Goal: Navigation & Orientation: Find specific page/section

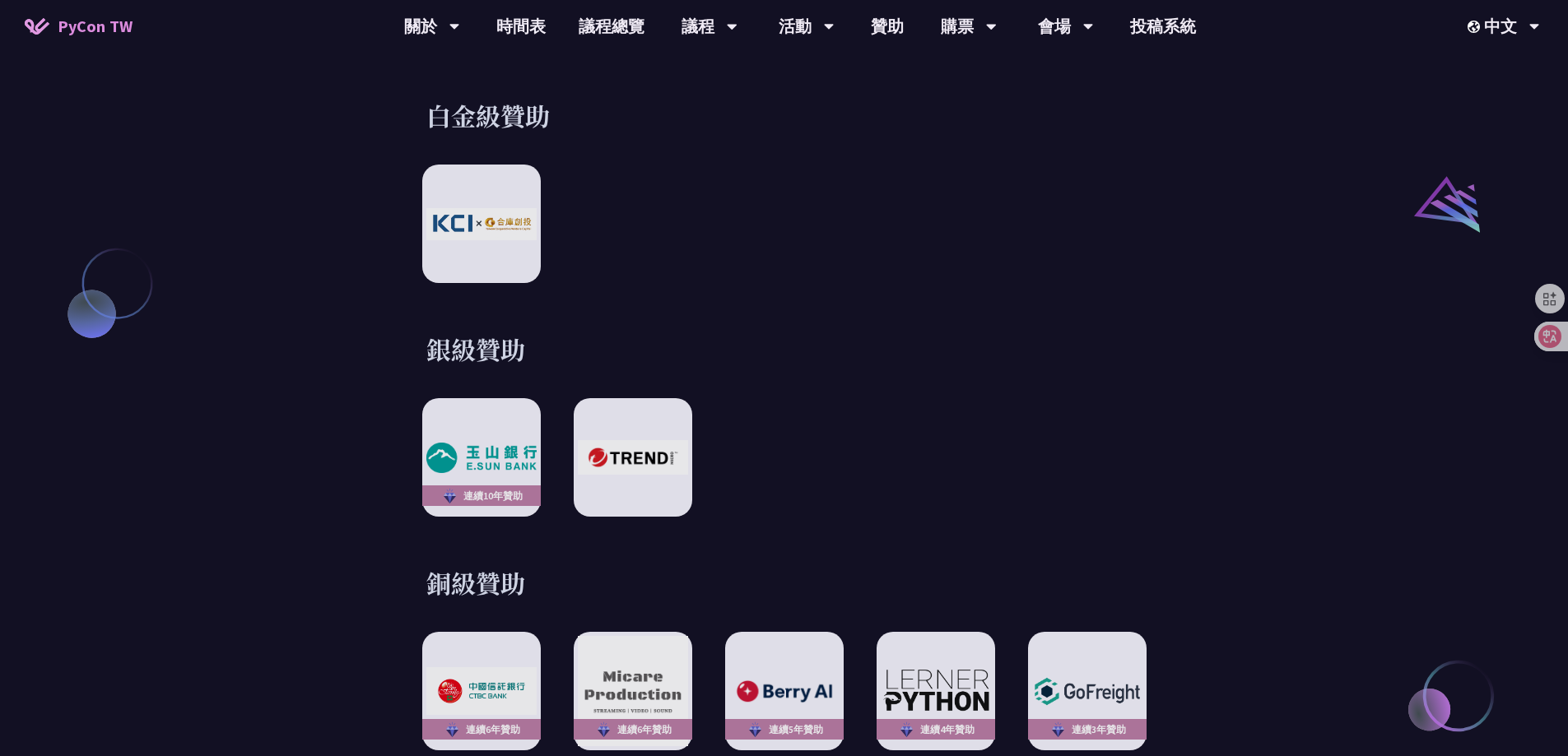
scroll to position [1810, 0]
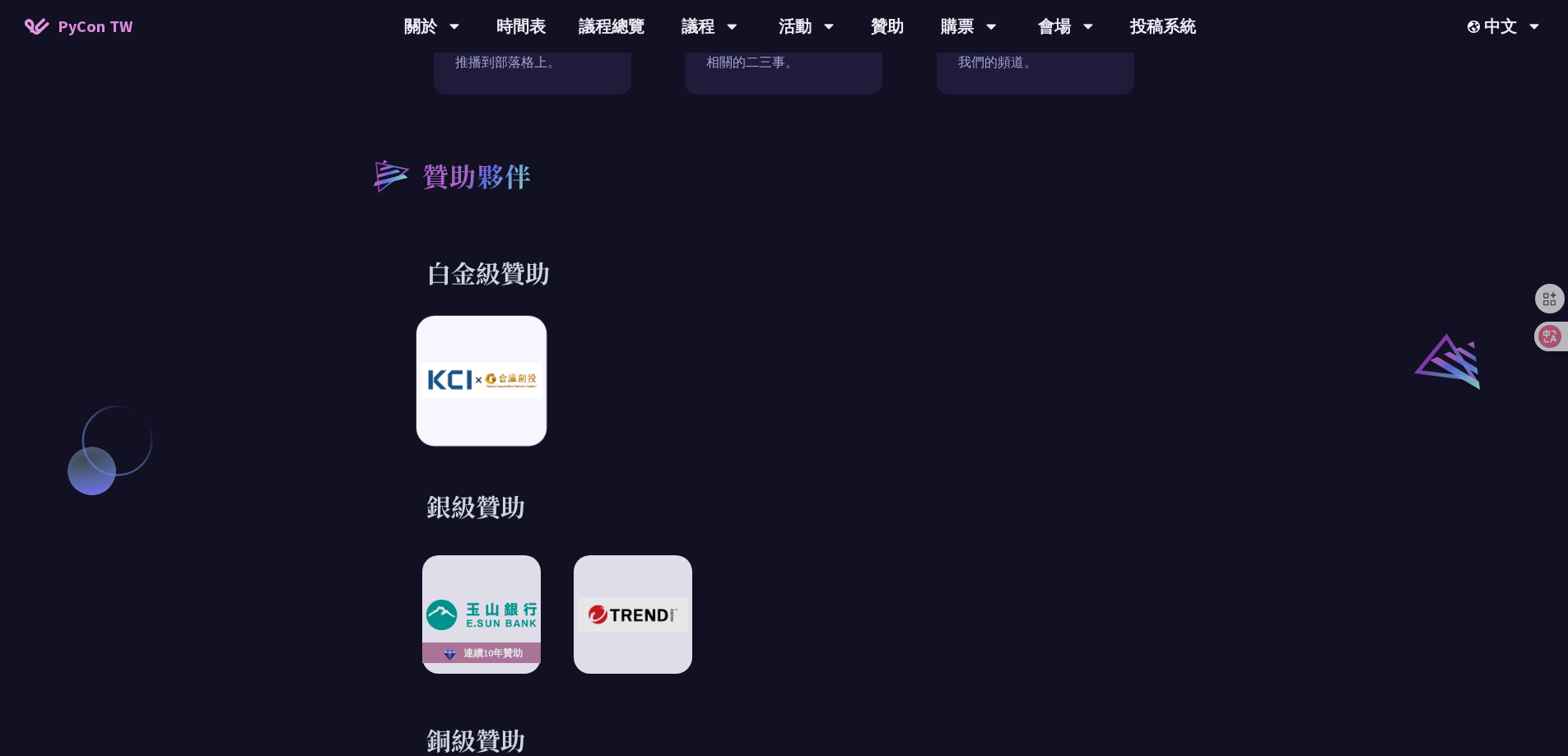
click at [460, 390] on div at bounding box center [481, 381] width 130 height 130
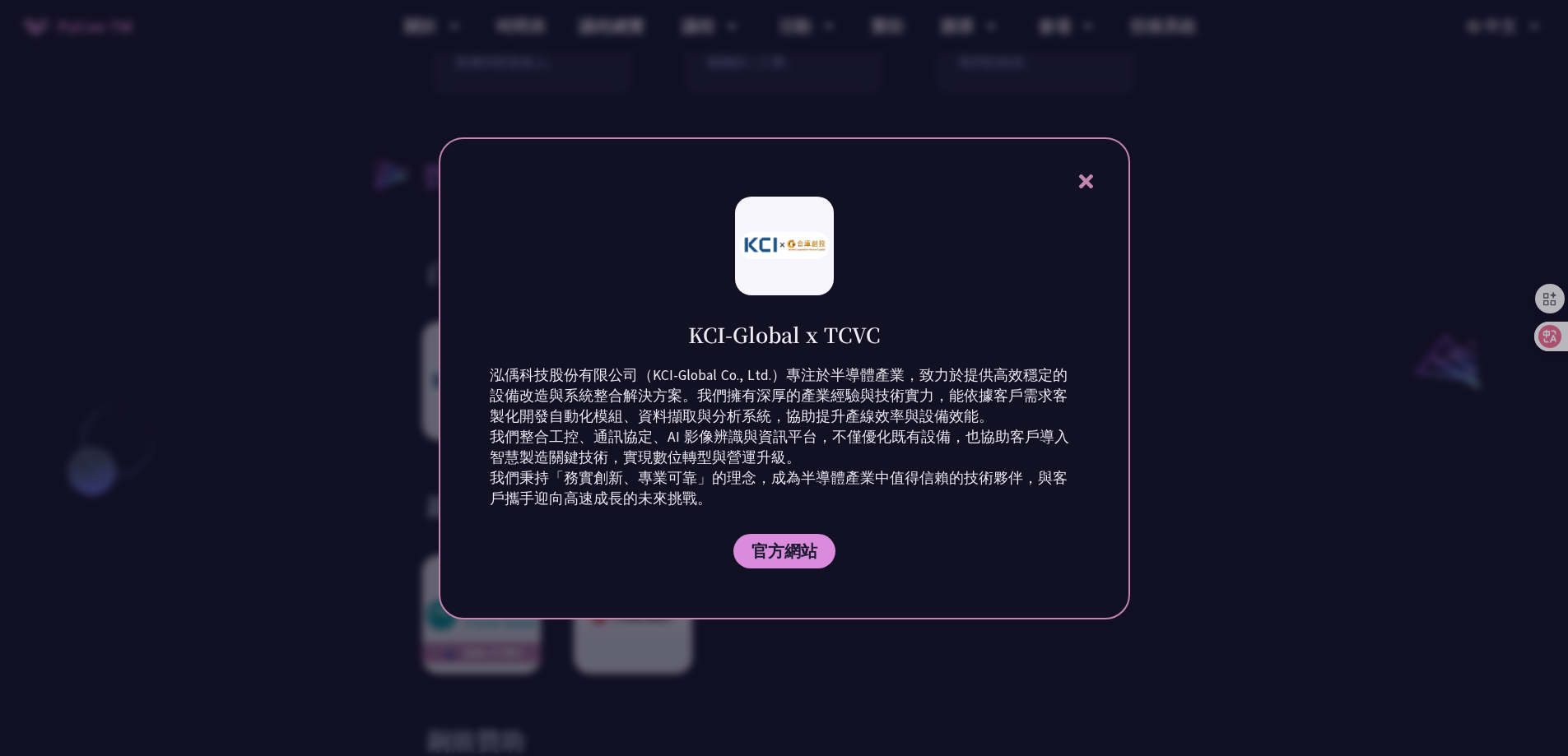
click at [1093, 178] on icon at bounding box center [1086, 181] width 21 height 21
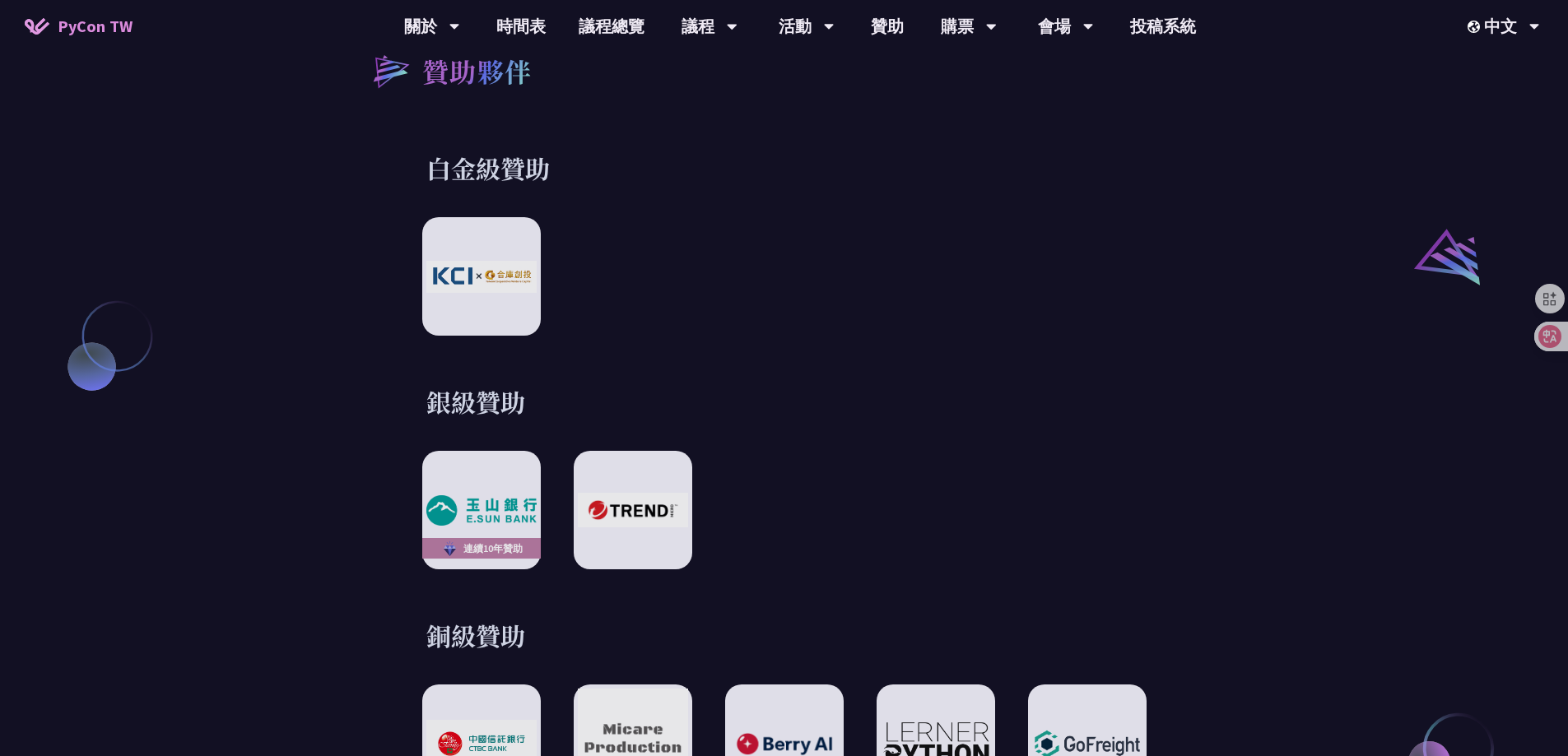
scroll to position [2057, 0]
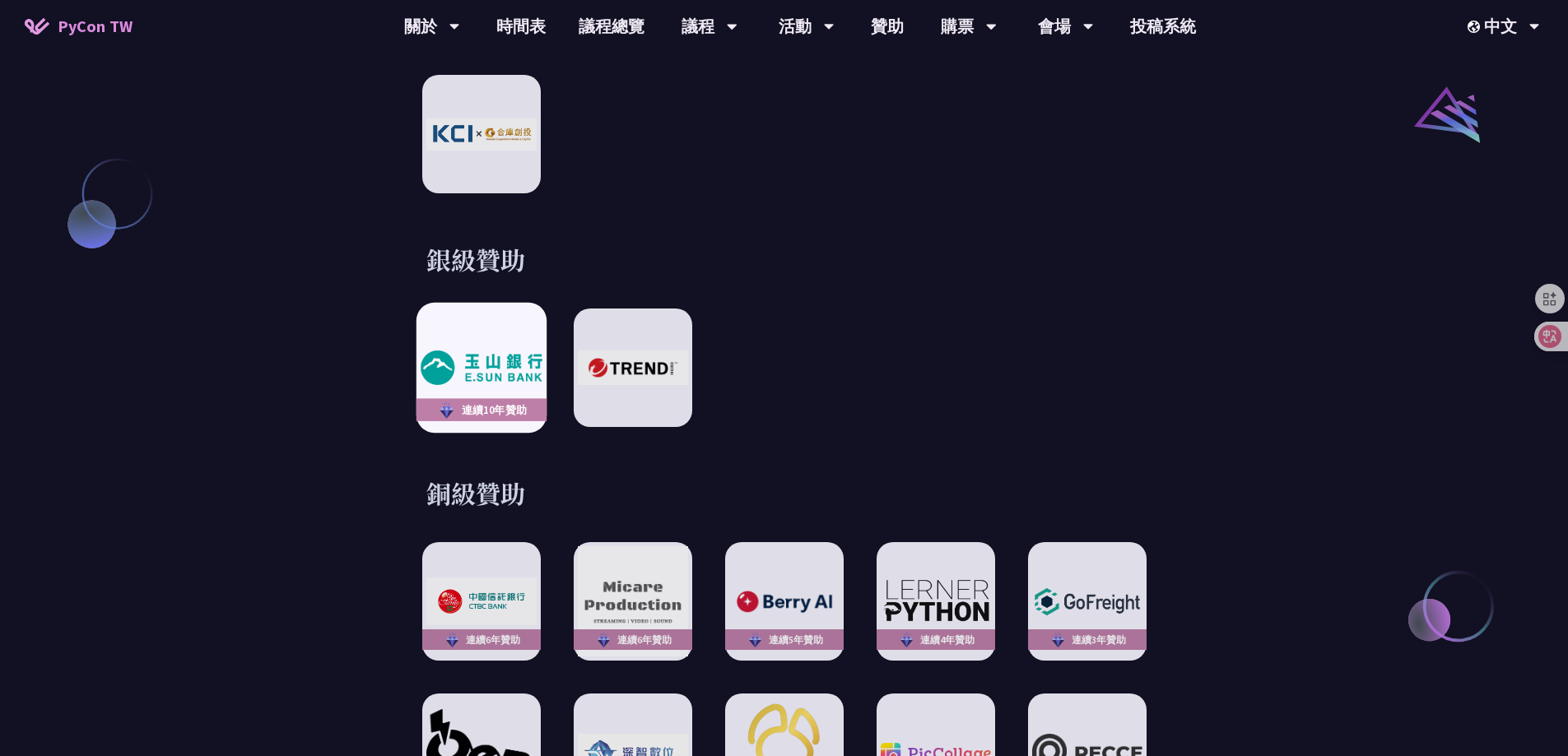
click at [505, 320] on div "連續10年贊助" at bounding box center [481, 368] width 130 height 130
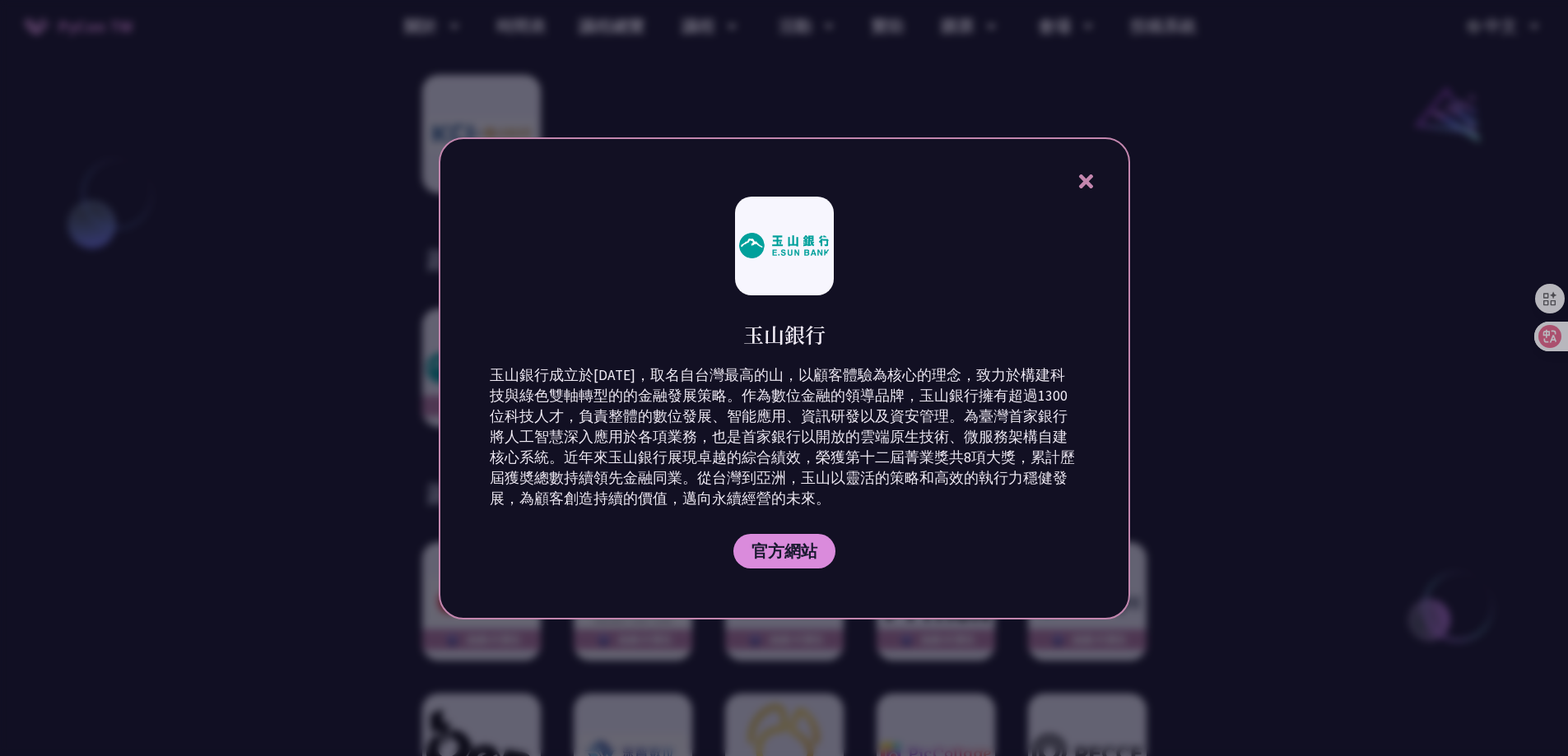
click at [1085, 195] on div "玉山銀行 玉山銀行成立於[DATE]，取名自台灣最高的山，以顧客體驗為核心的理念，致力於構建科技與綠色雙軸轉型的的金融發展策略。作為數位金融的領導品牌，玉山銀…" at bounding box center [784, 378] width 692 height 482
click at [1090, 179] on icon at bounding box center [1087, 181] width 14 height 14
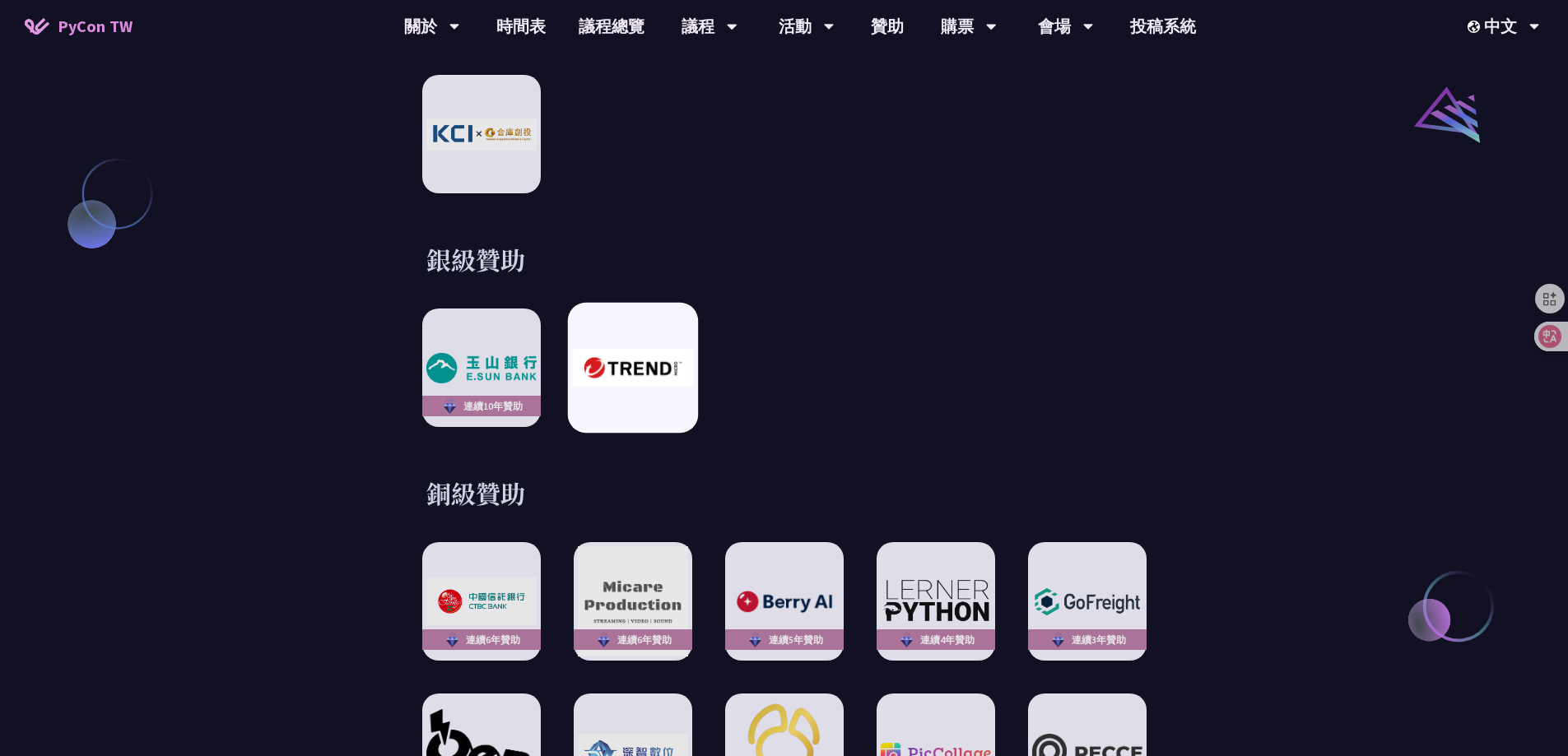
click at [644, 349] on img at bounding box center [633, 368] width 121 height 37
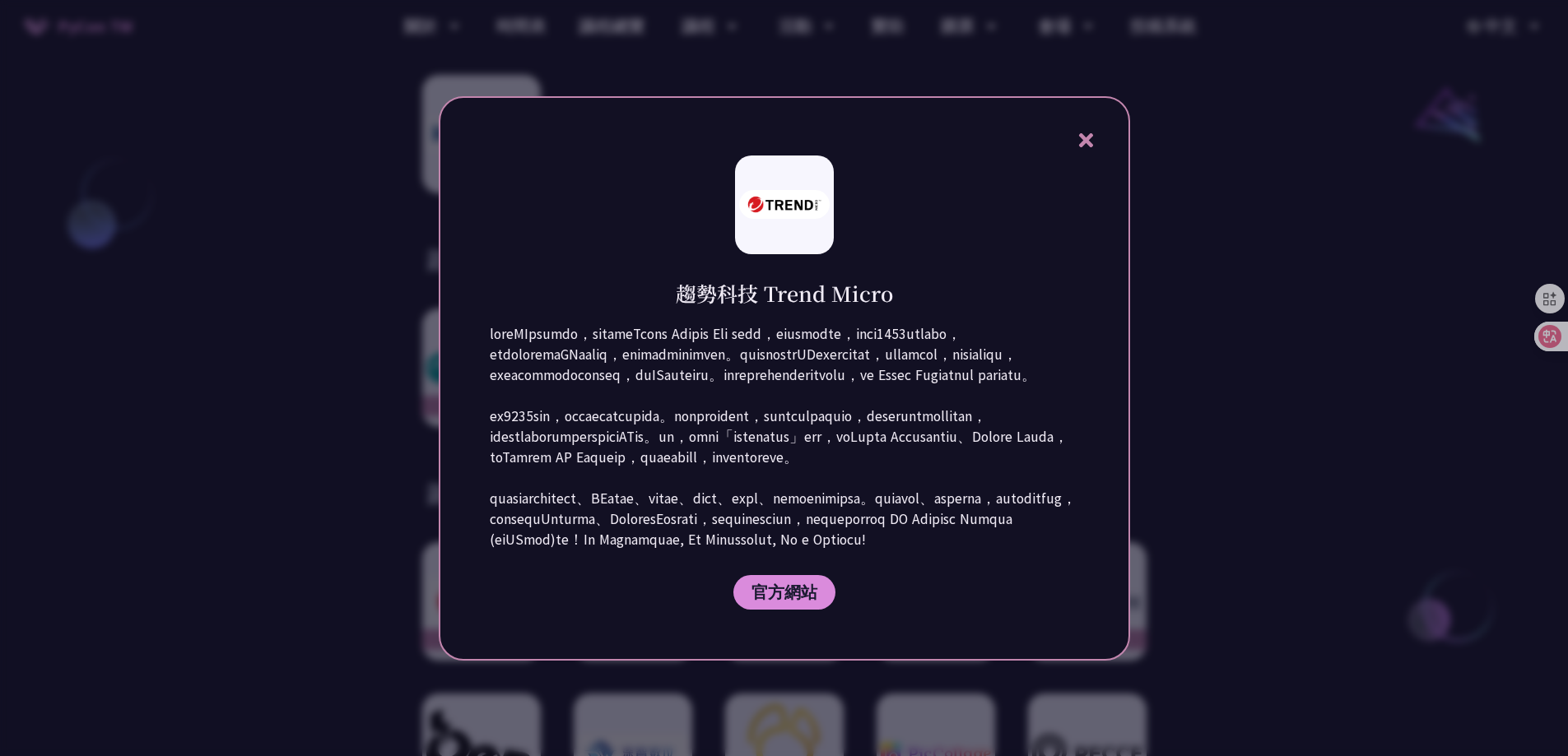
click at [1102, 96] on div "趨勢科技 Trend Micro 官方網站" at bounding box center [784, 378] width 692 height 565
click at [1080, 130] on icon at bounding box center [1086, 140] width 21 height 21
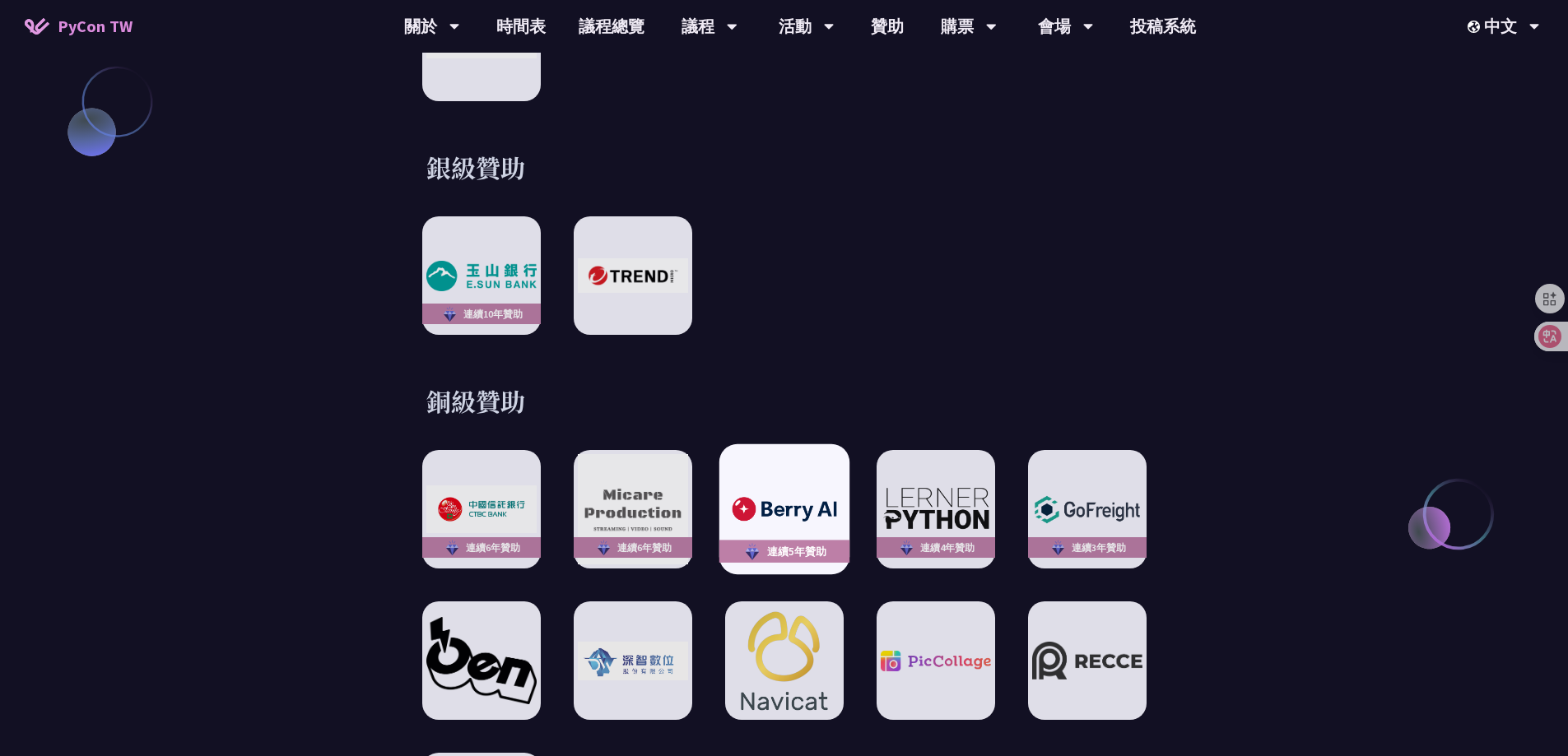
scroll to position [2387, 0]
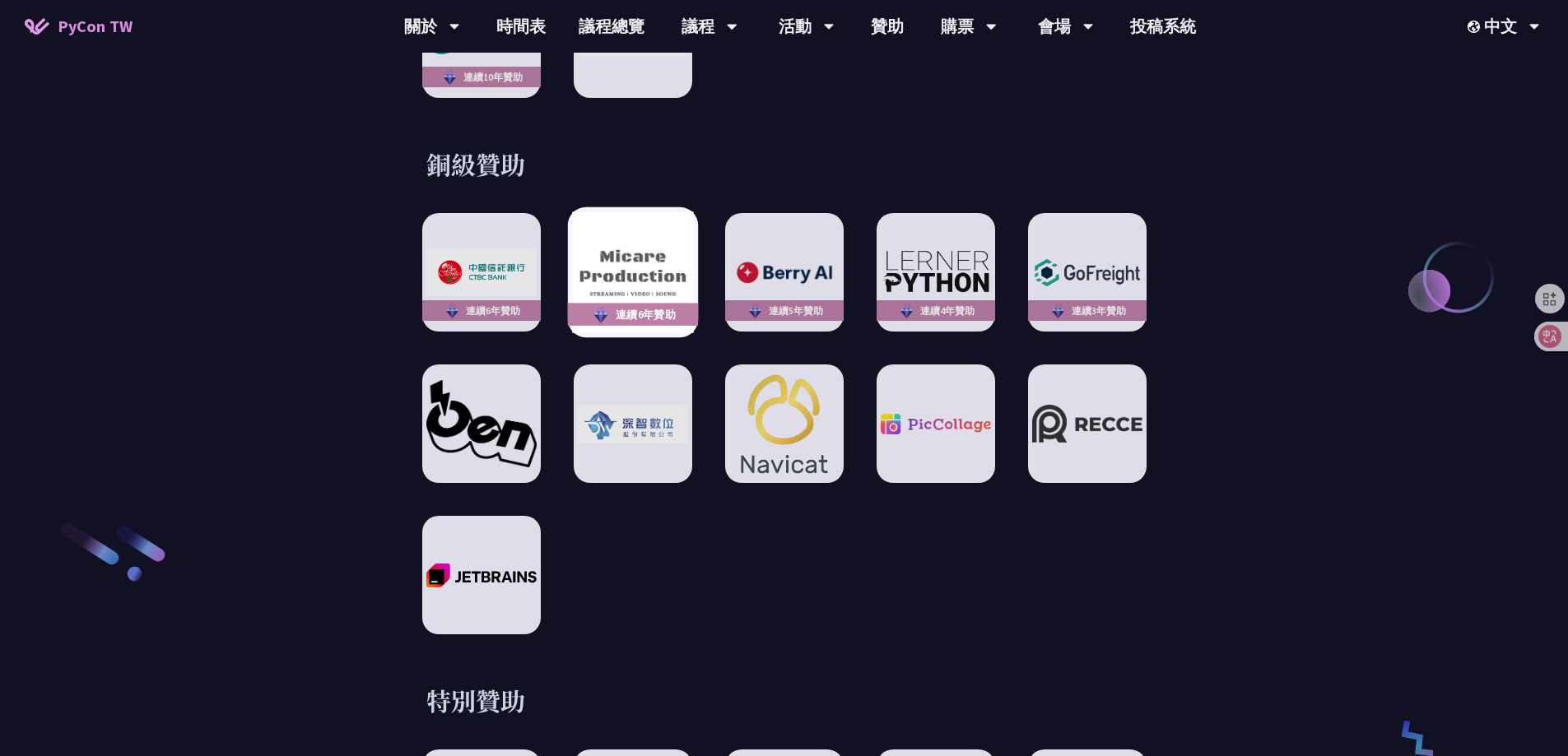
click at [611, 268] on img at bounding box center [633, 273] width 121 height 121
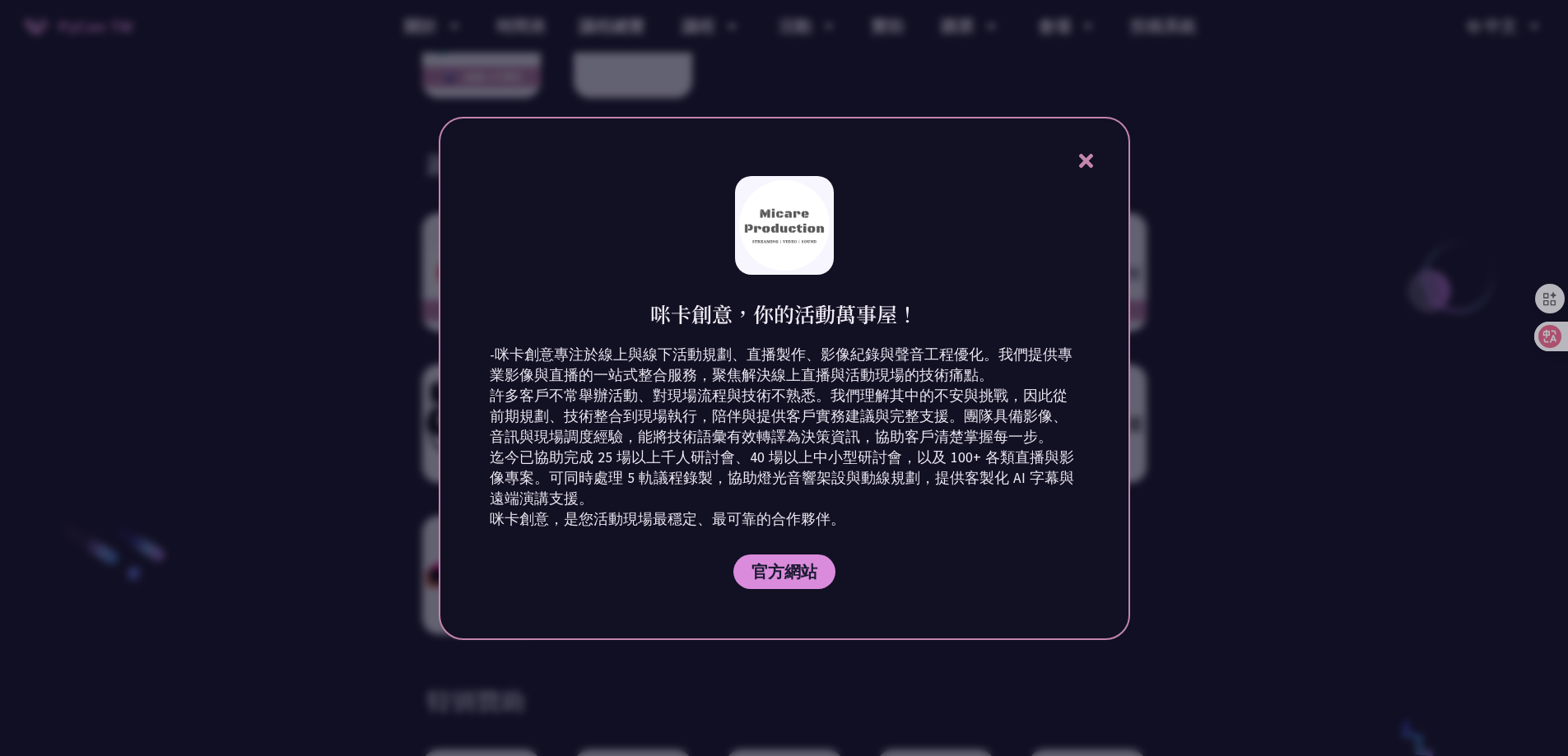
drag, startPoint x: 1105, startPoint y: 153, endPoint x: 1085, endPoint y: 154, distance: 20.0
click at [1085, 154] on div "咪卡創意，你的活動萬事屋！ -咪卡創意專注於線上與線下活動規劃、直播製作、影像紀錄與聲音工程優化。我們提供專業影像與直播的一站式整合服務，聚焦解決線上直播與活…" at bounding box center [784, 378] width 692 height 523
click at [1085, 154] on icon at bounding box center [1086, 161] width 21 height 21
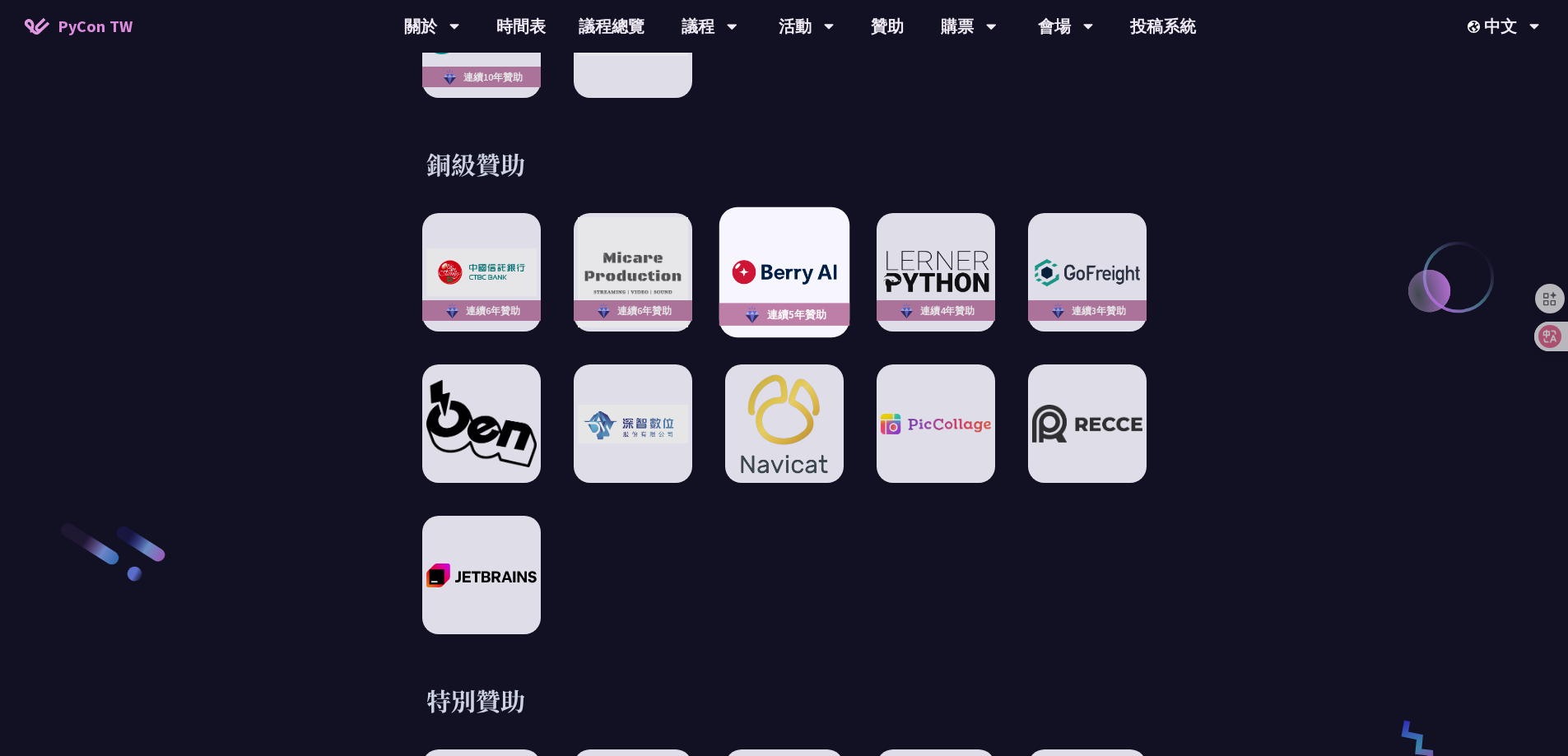
click at [771, 228] on div "連續5年贊助" at bounding box center [784, 272] width 130 height 130
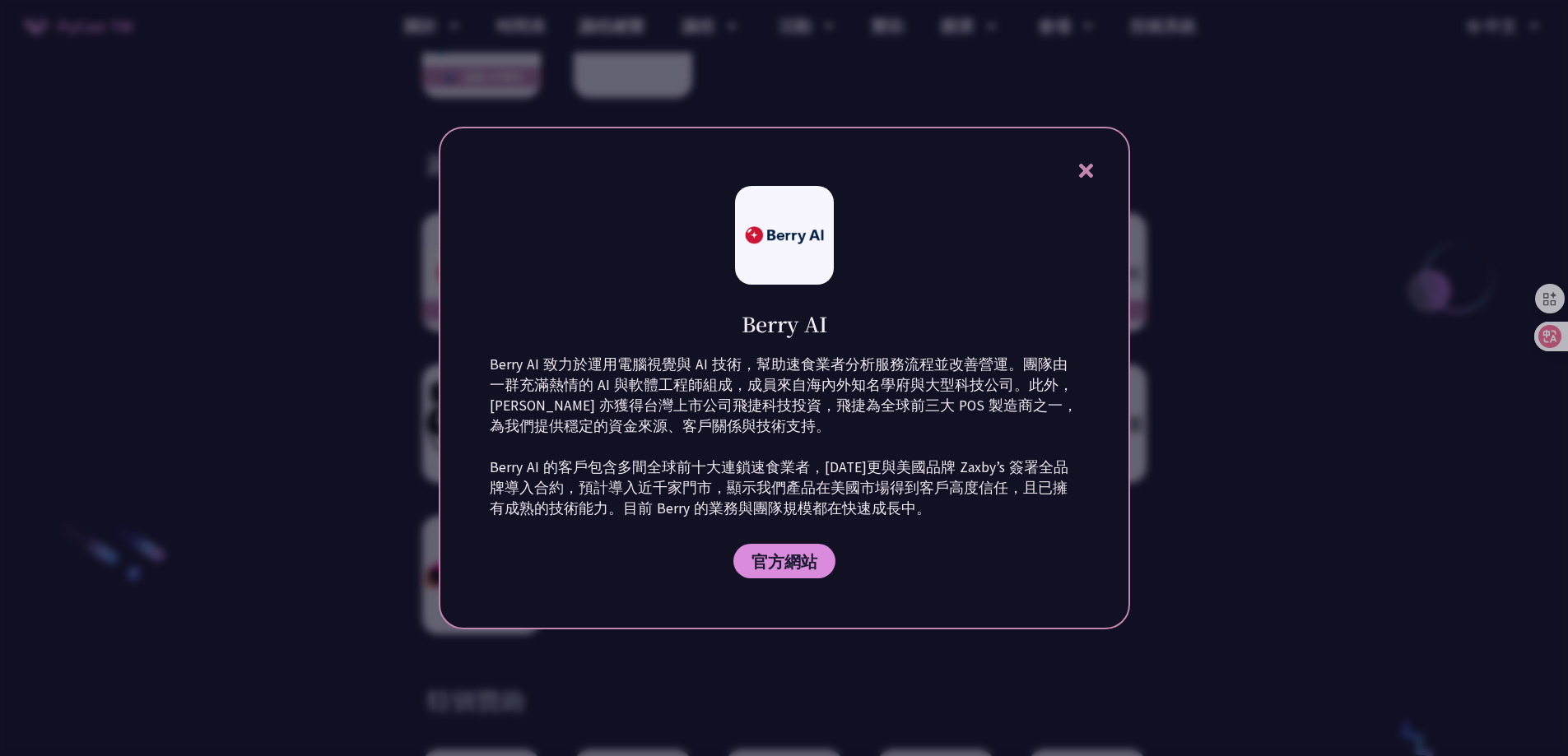
click at [1096, 152] on div "Berry AI Berry AI 致力於運用電腦視覺與 AI 技術，幫助速食業者分析服務流程並改善營運。團隊由一群充滿熱情的 AI 與軟體工程師組成，成員來…" at bounding box center [784, 378] width 692 height 503
click at [1104, 151] on div "Berry AI Berry AI 致力於運用電腦視覺與 AI 技術，幫助速食業者分析服務流程並改善營運。團隊由一群充滿熱情的 AI 與軟體工程師組成，成員來…" at bounding box center [784, 378] width 692 height 503
click at [1081, 168] on icon at bounding box center [1087, 170] width 14 height 14
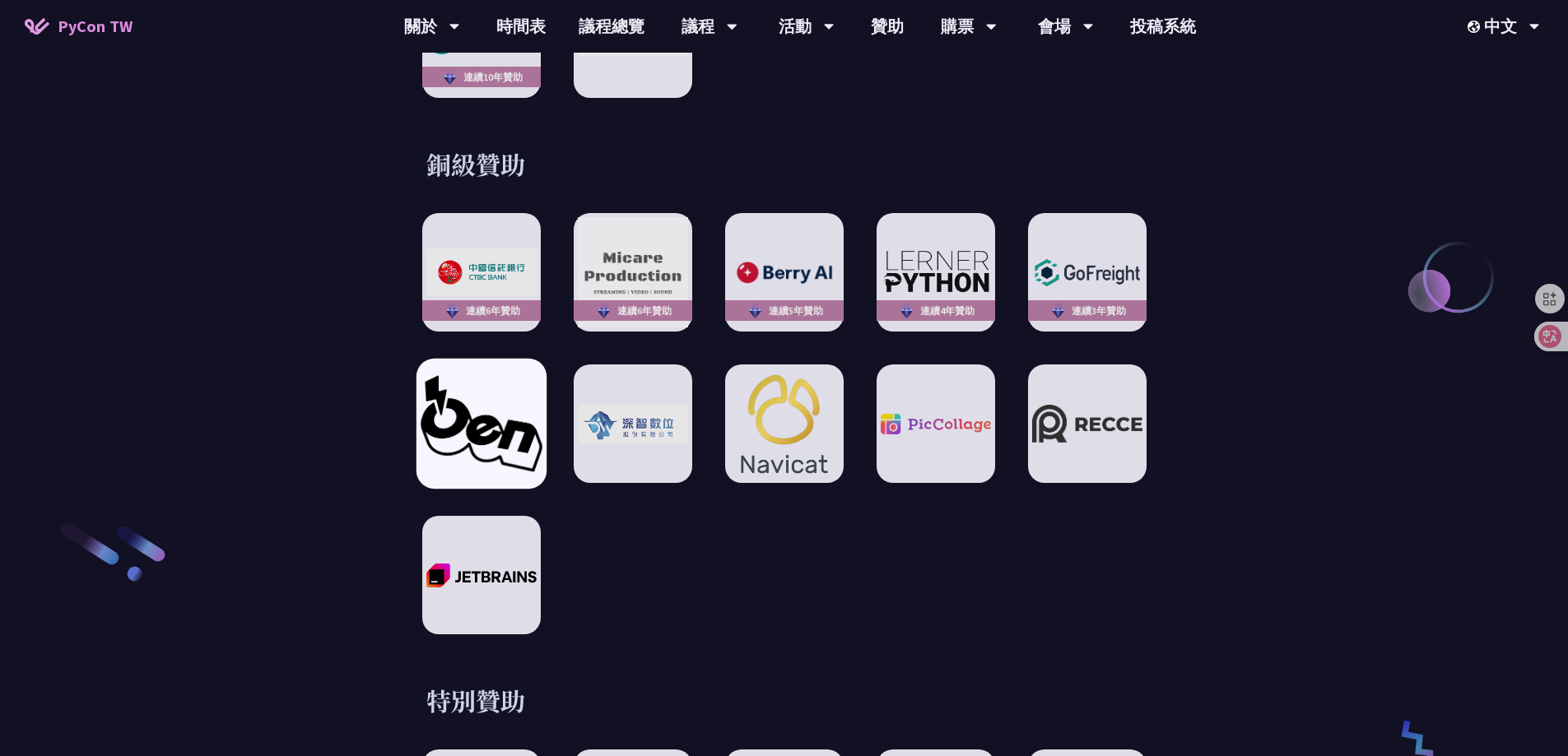
click at [503, 386] on img at bounding box center [481, 423] width 121 height 96
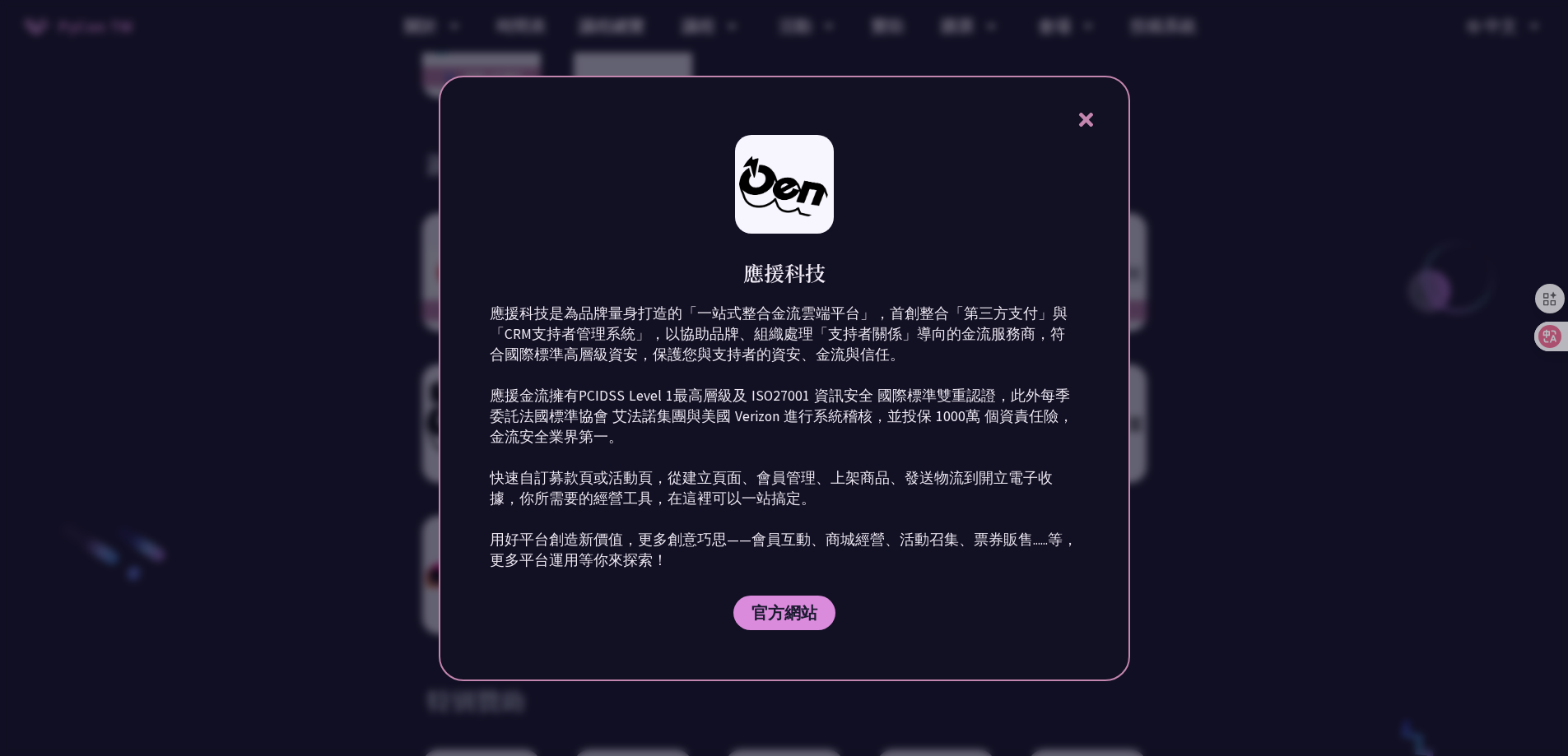
click at [1091, 112] on icon at bounding box center [1086, 120] width 21 height 21
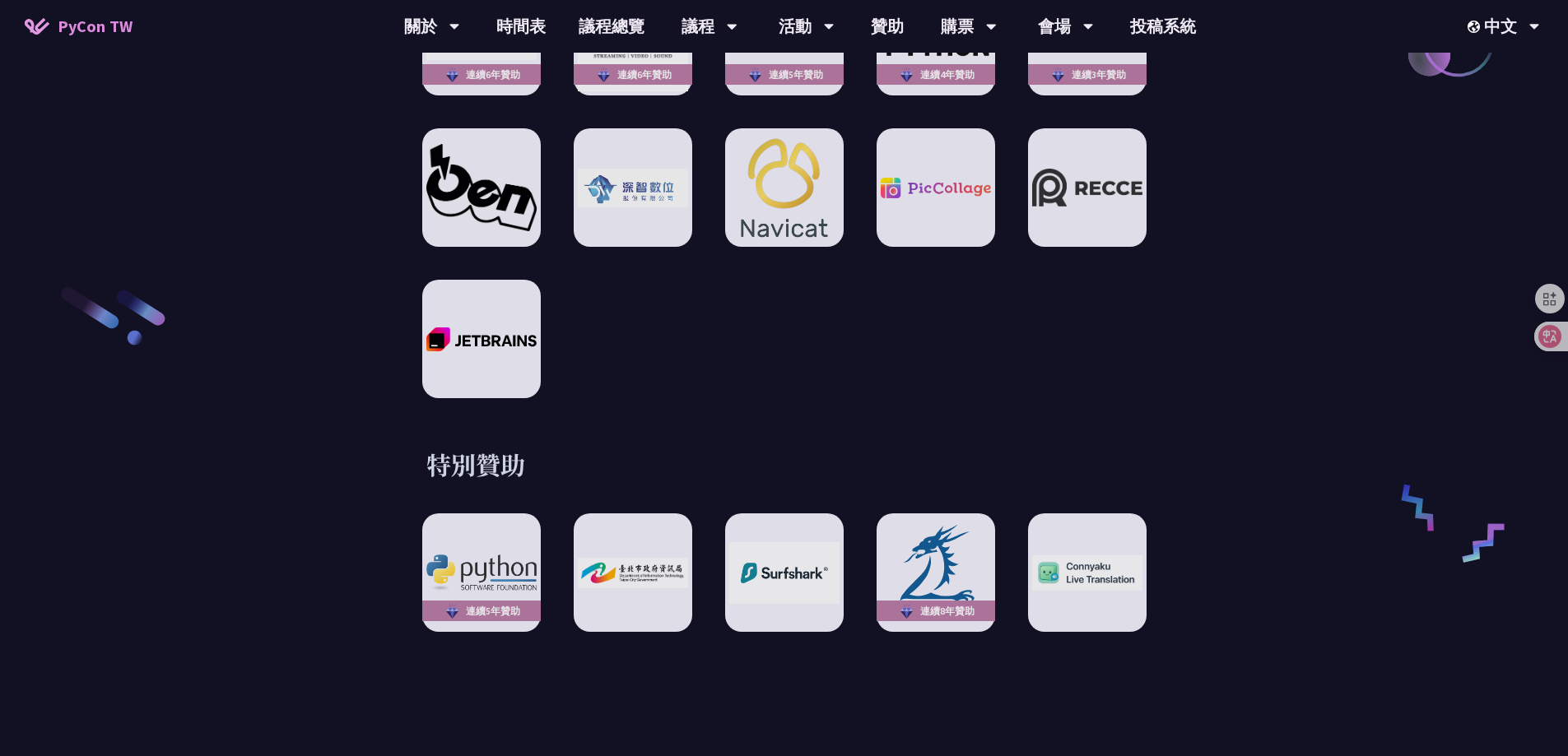
scroll to position [2716, 0]
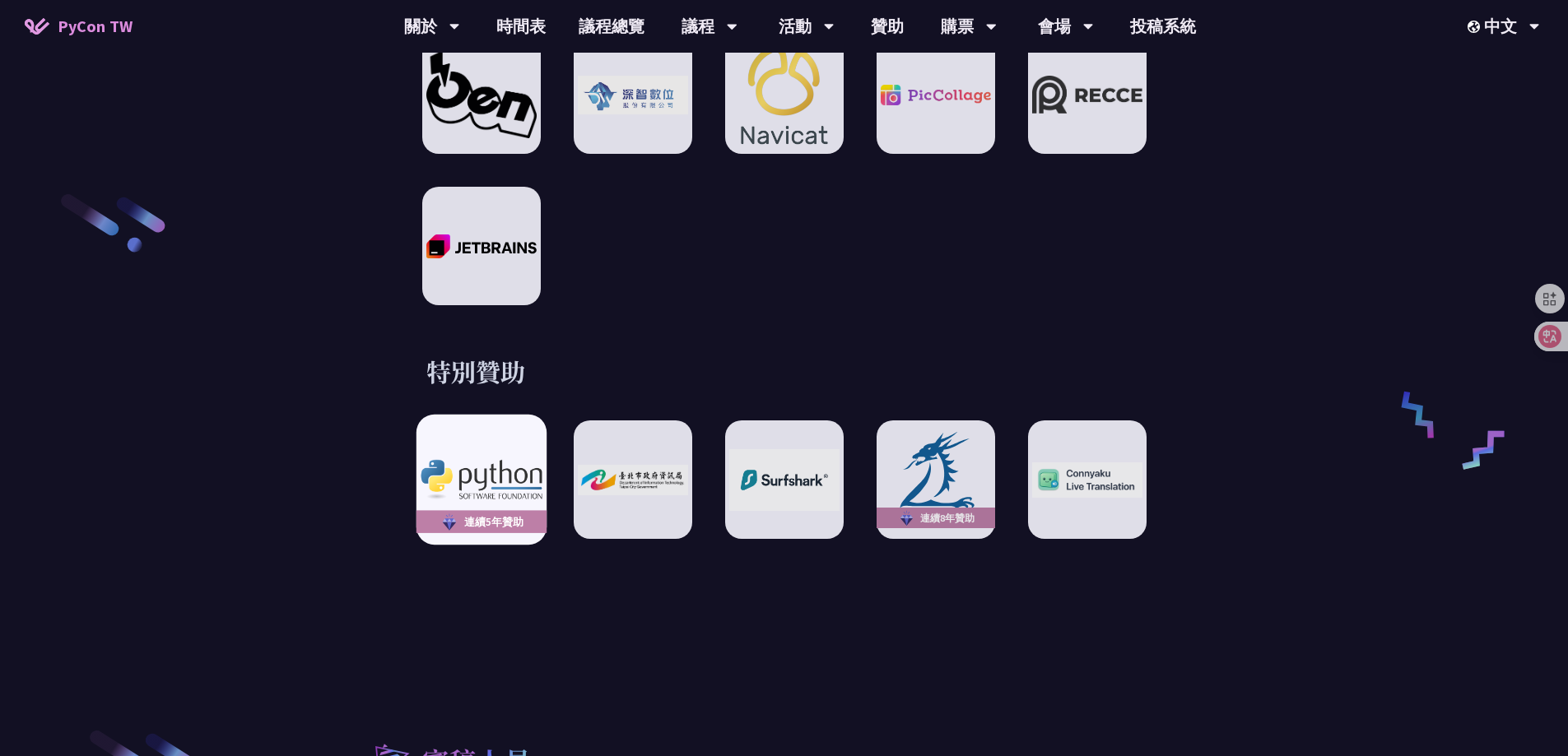
click at [492, 443] on div "連續5年贊助" at bounding box center [481, 480] width 130 height 130
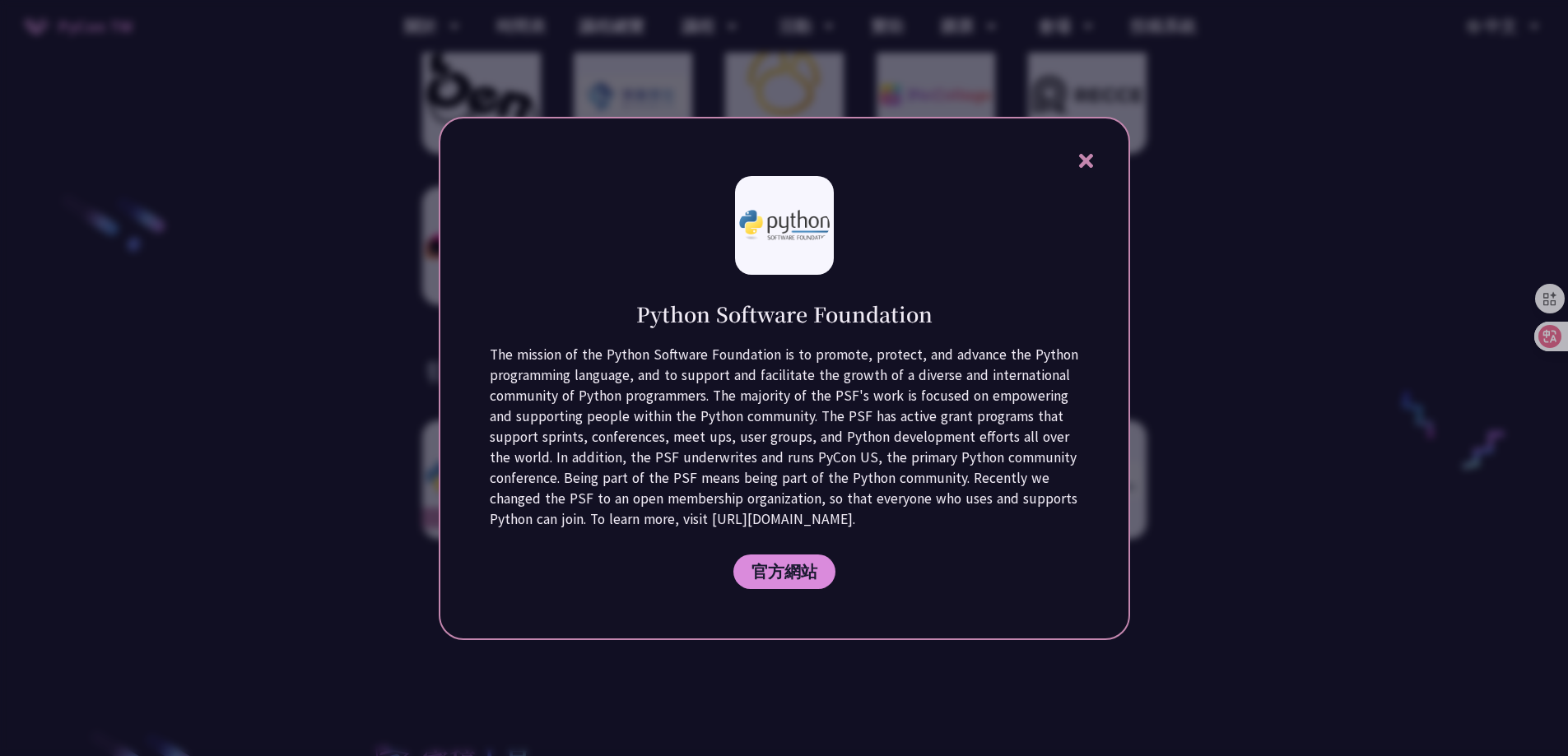
click at [1100, 152] on div "Python Software Foundation The mission of the Python Software Foundation is to …" at bounding box center [784, 378] width 692 height 523
click at [1084, 151] on icon at bounding box center [1086, 161] width 21 height 21
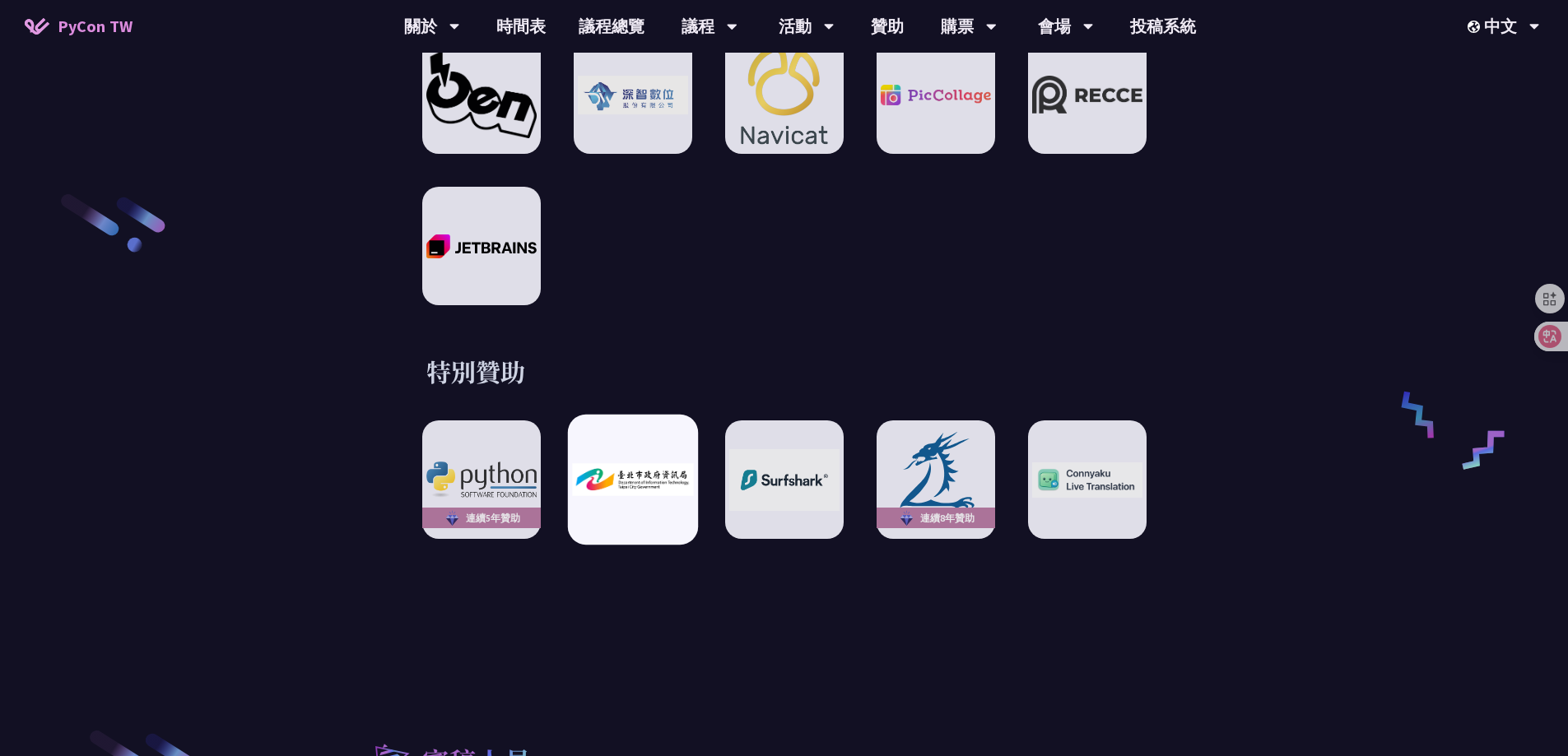
click at [605, 423] on div at bounding box center [632, 480] width 130 height 130
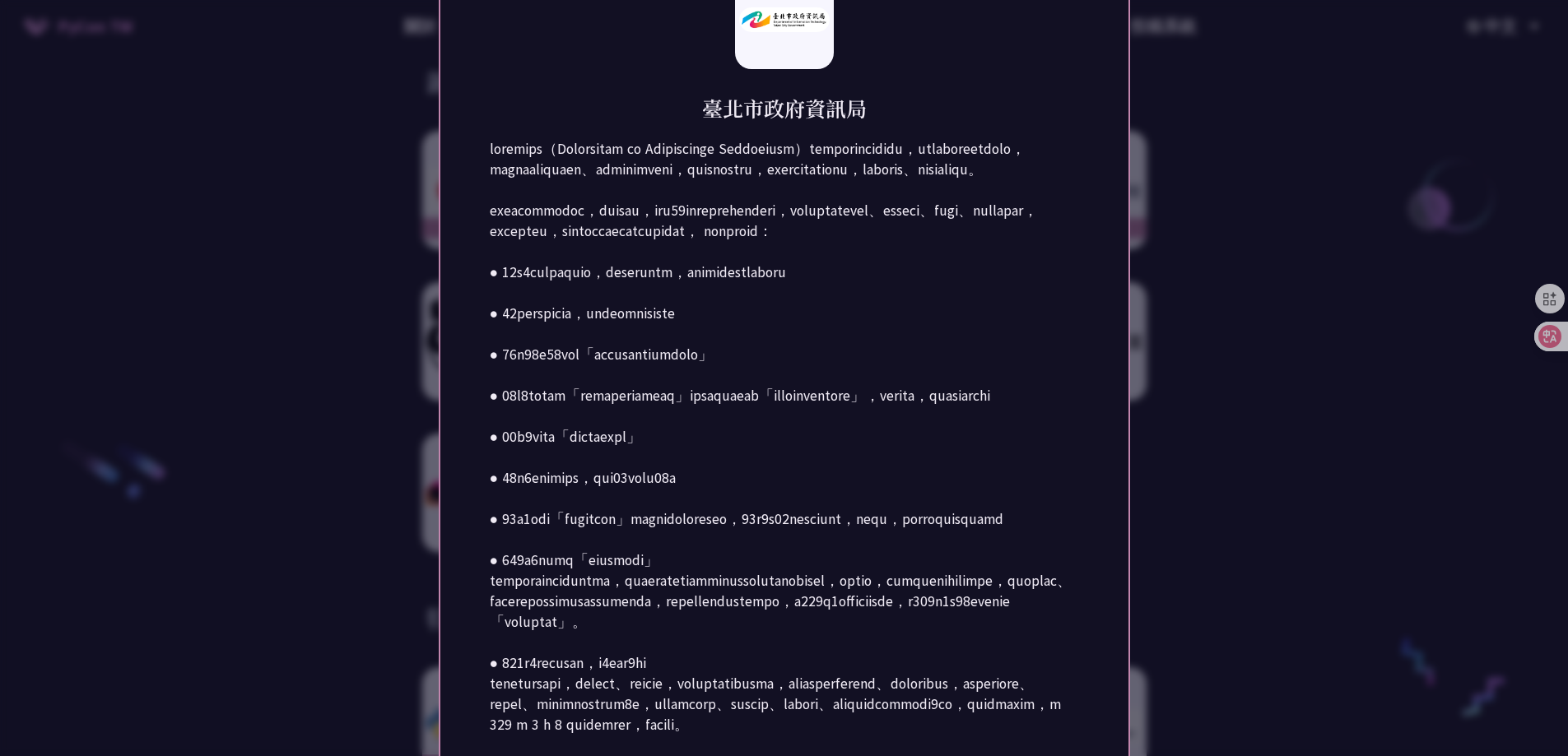
click at [1242, 117] on div at bounding box center [784, 378] width 1568 height 756
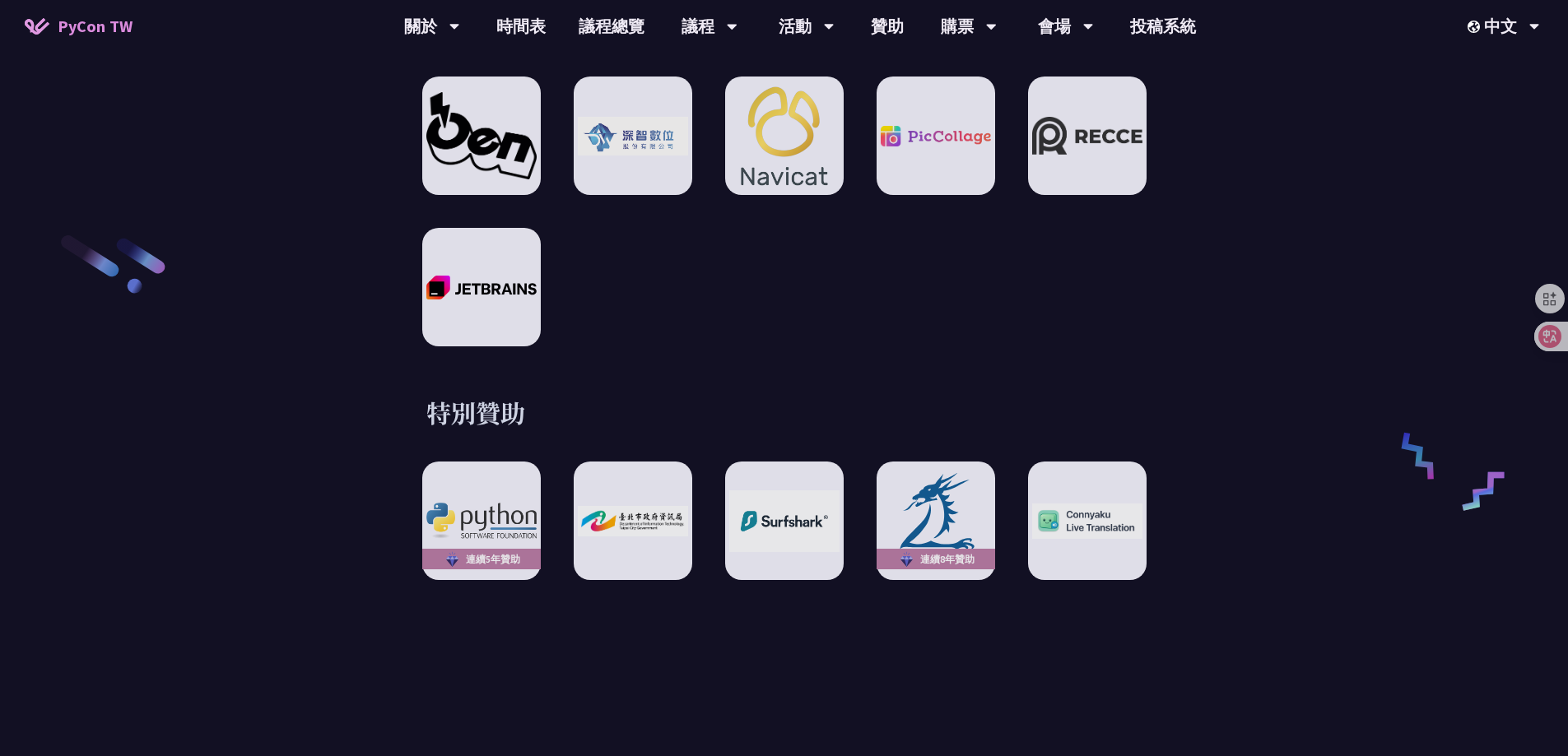
scroll to position [2798, 0]
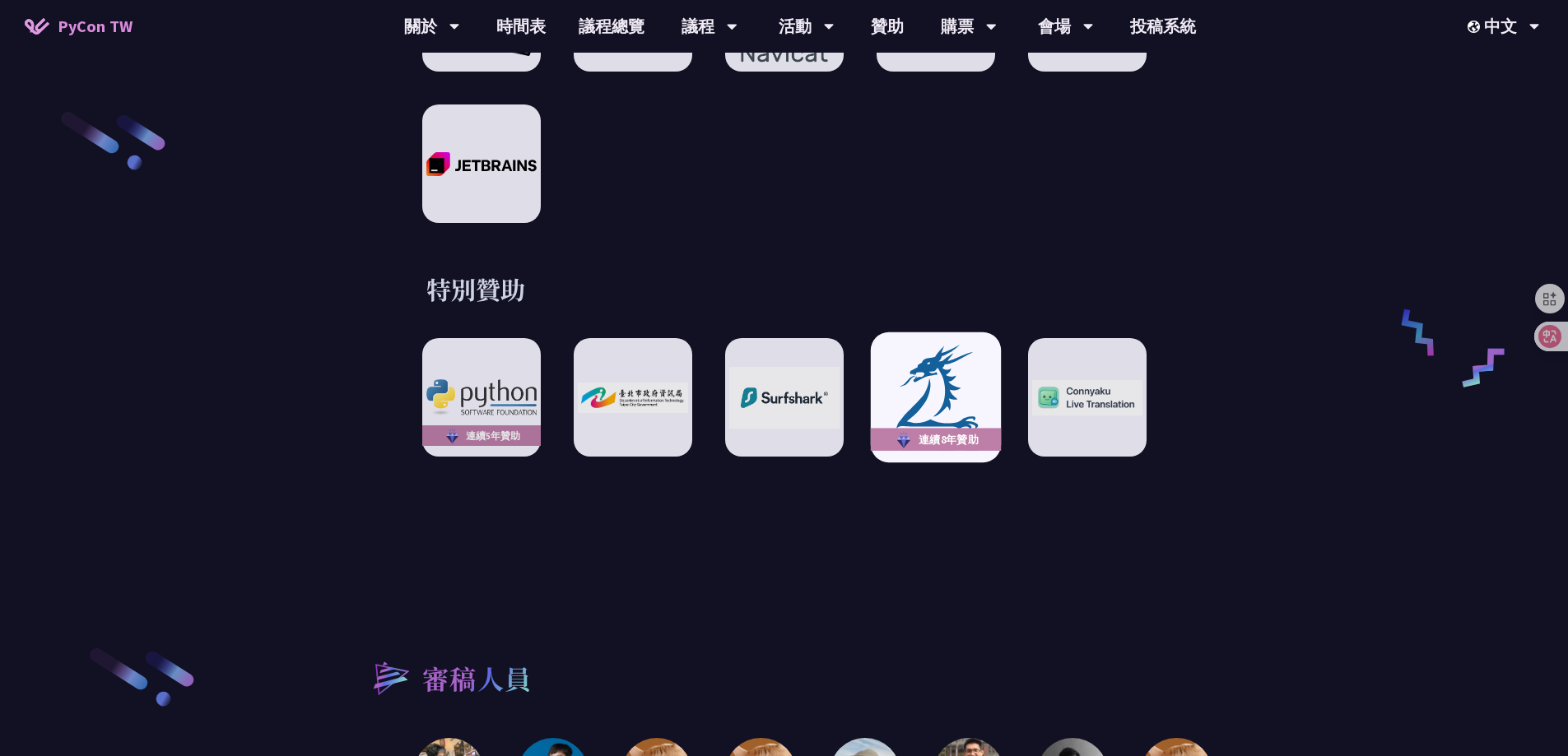
click at [970, 344] on img at bounding box center [936, 397] width 121 height 112
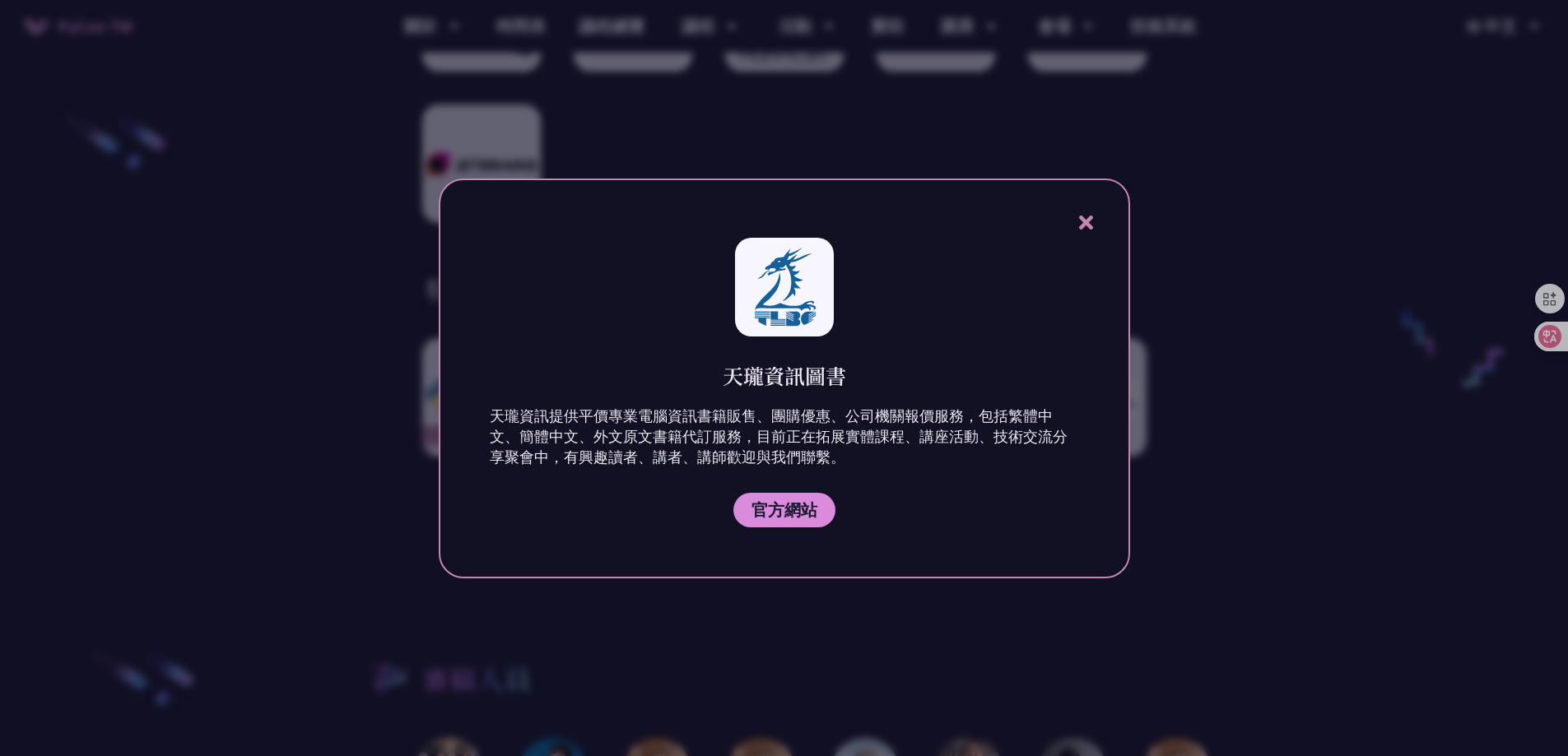
click at [1088, 227] on icon at bounding box center [1087, 223] width 14 height 14
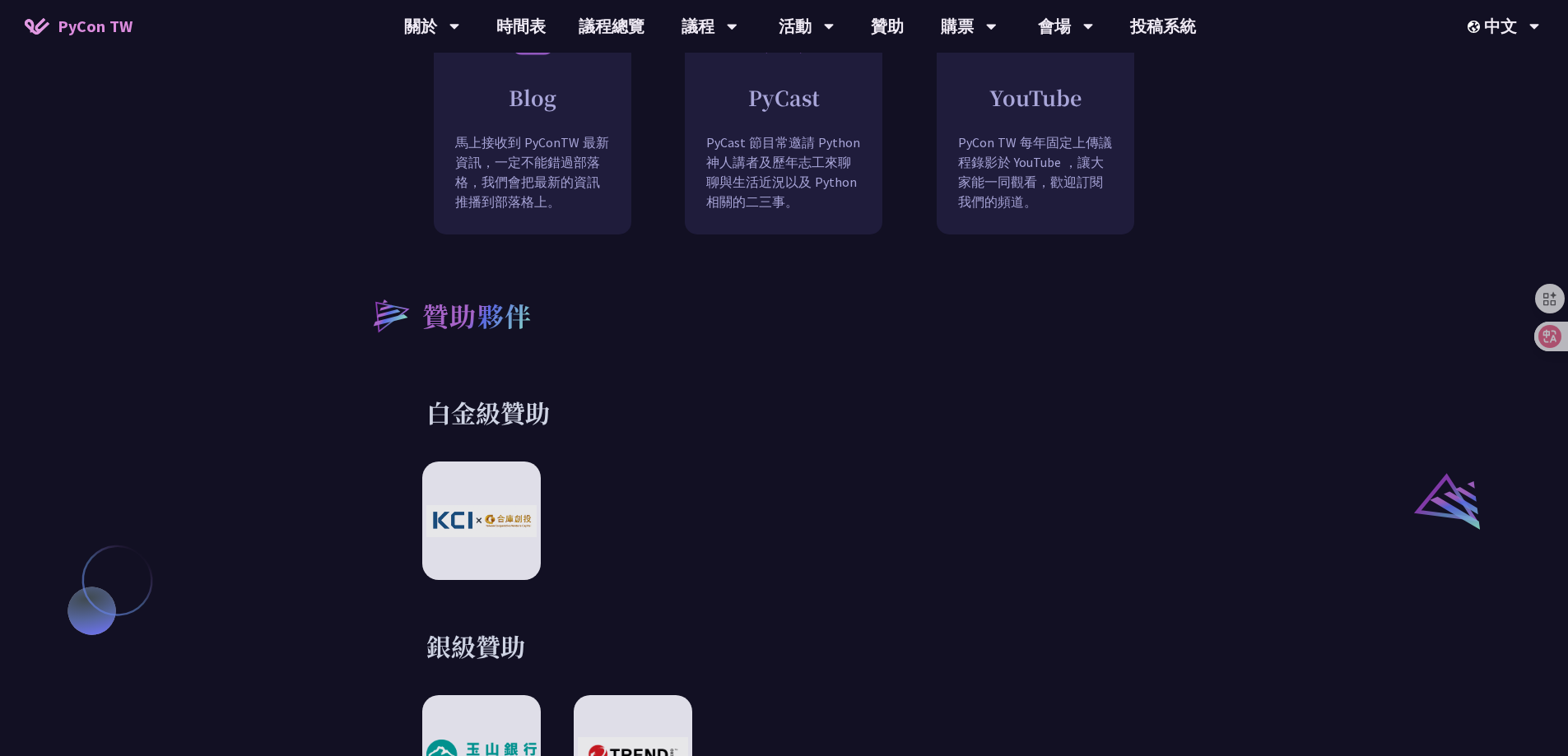
scroll to position [0, 0]
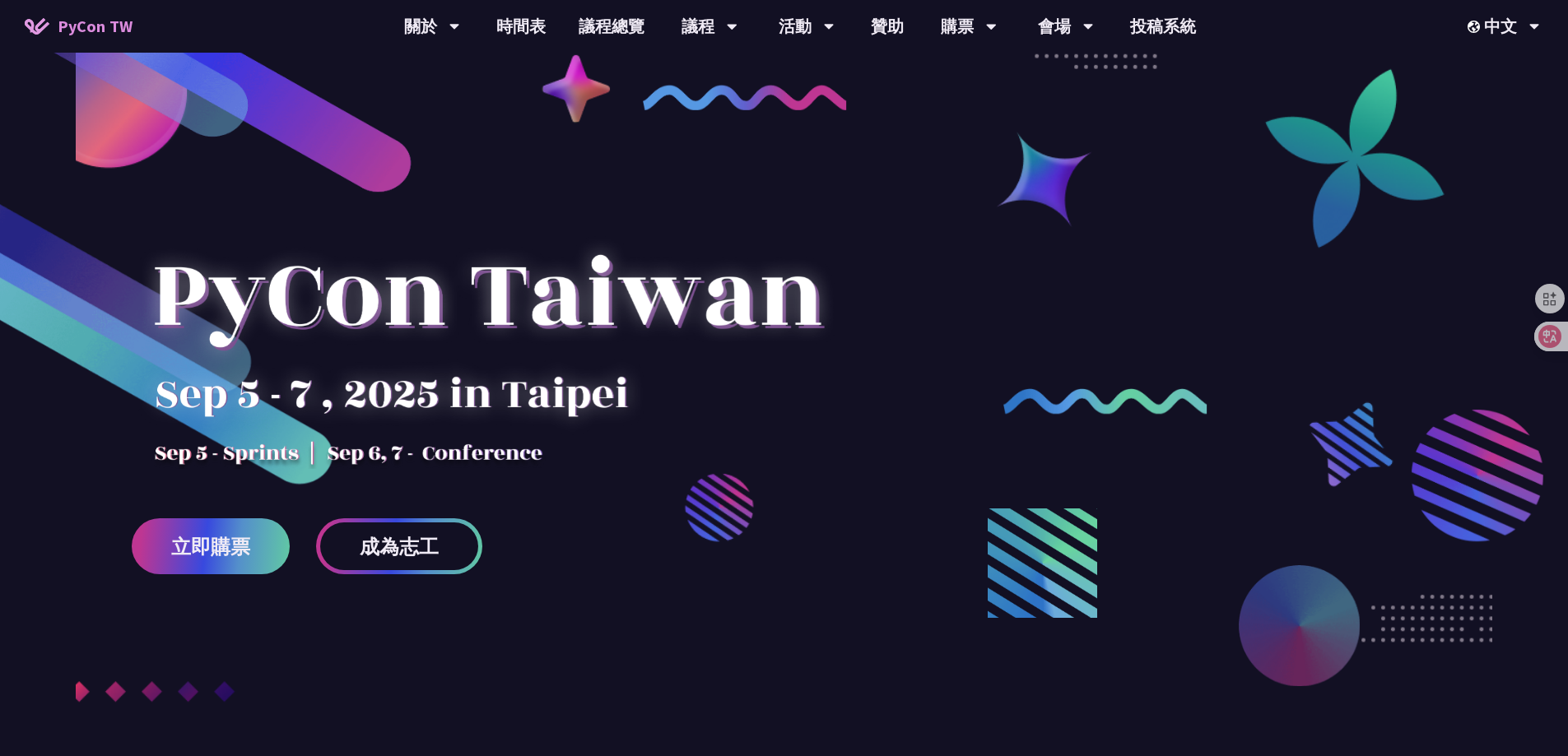
drag, startPoint x: 571, startPoint y: 567, endPoint x: 606, endPoint y: 237, distance: 331.9
click at [1072, 76] on link "會場資訊" at bounding box center [1065, 76] width 158 height 38
